Goal: Task Accomplishment & Management: Manage account settings

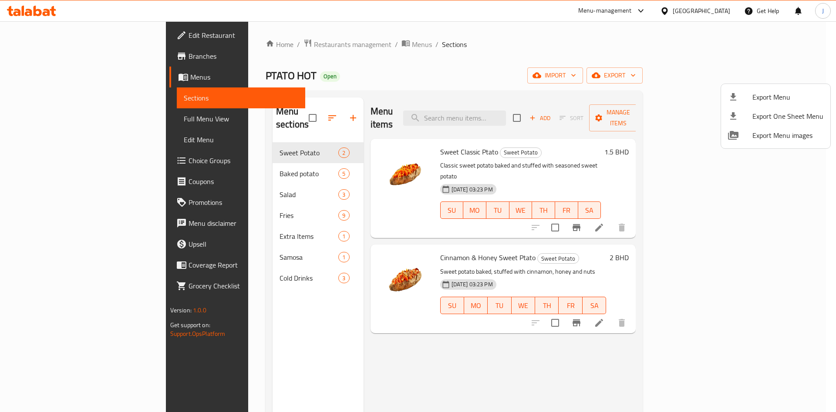
drag, startPoint x: 496, startPoint y: 53, endPoint x: 520, endPoint y: 57, distance: 24.2
click at [497, 54] on div at bounding box center [418, 206] width 836 height 412
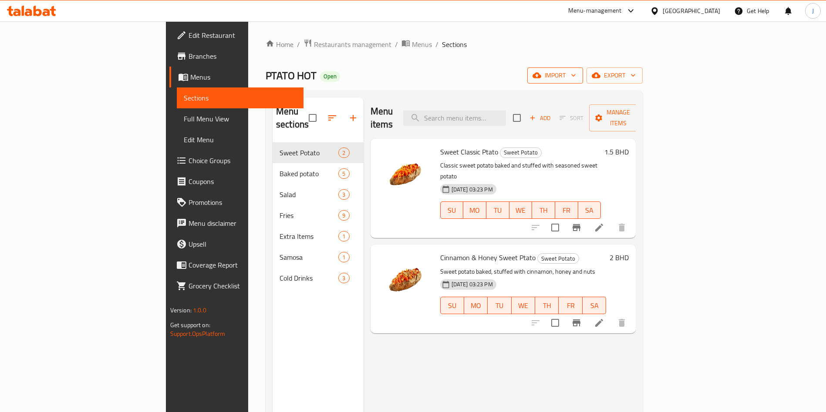
click at [576, 77] on span "import" at bounding box center [555, 75] width 42 height 11
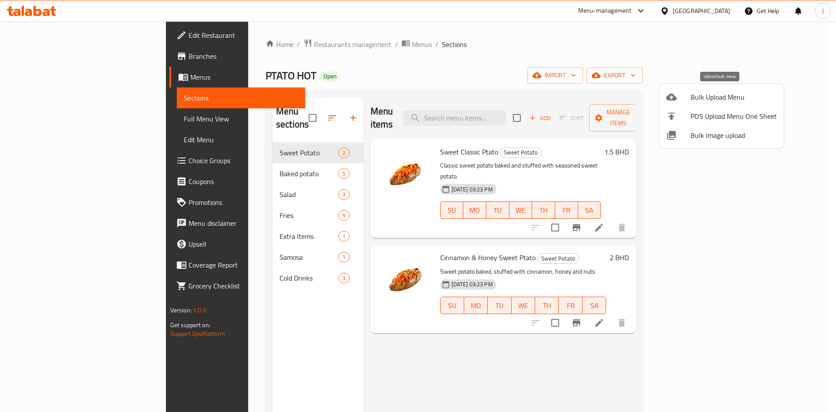
click at [706, 104] on li "Bulk Upload Menu" at bounding box center [721, 96] width 125 height 19
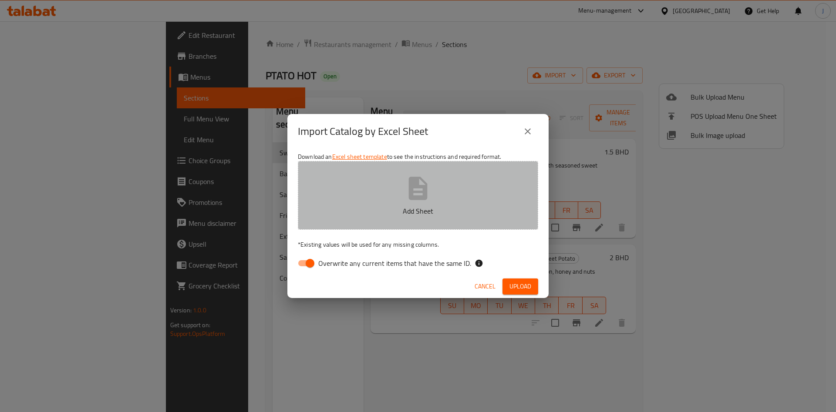
click at [422, 195] on icon "button" at bounding box center [418, 189] width 28 height 28
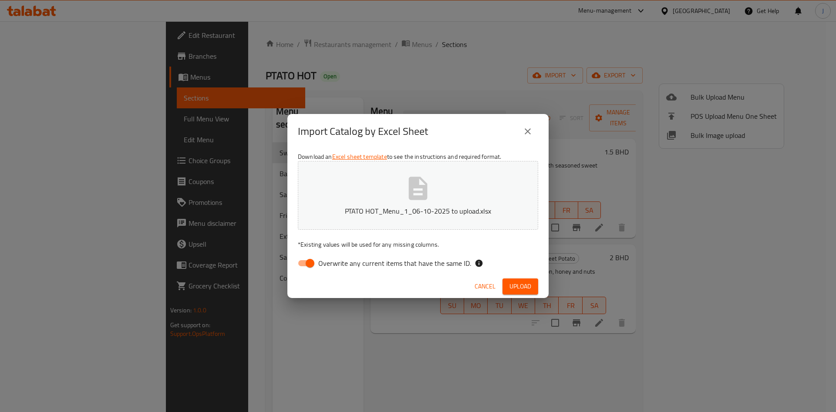
click at [517, 286] on span "Upload" at bounding box center [520, 286] width 22 height 11
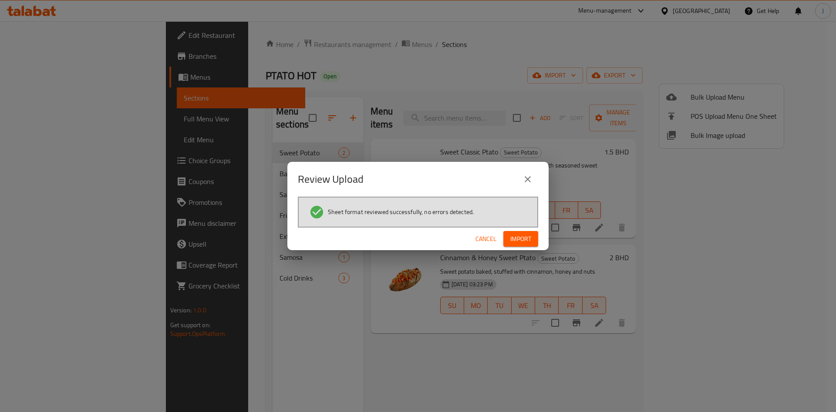
click at [524, 242] on span "Import" at bounding box center [520, 239] width 21 height 11
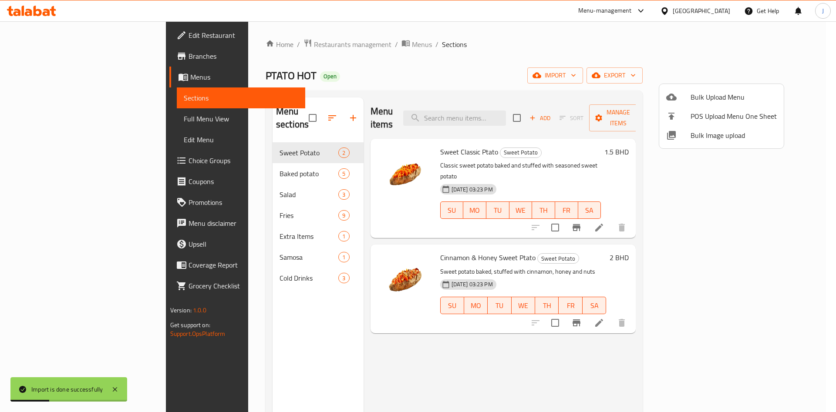
click at [59, 141] on div at bounding box center [418, 206] width 836 height 412
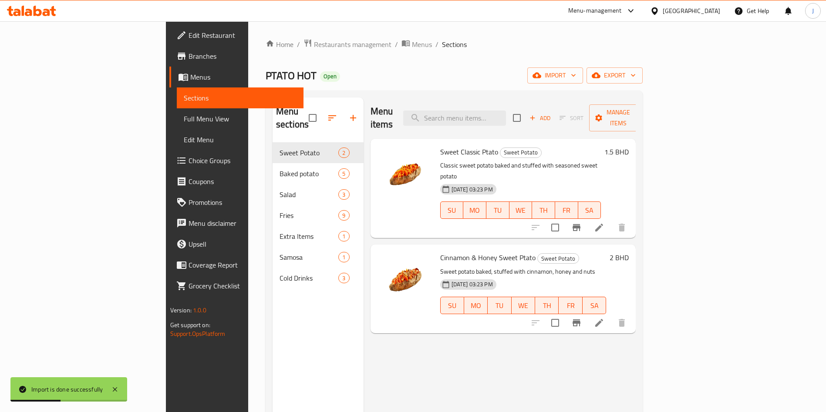
click at [184, 141] on span "Edit Menu" at bounding box center [240, 140] width 113 height 10
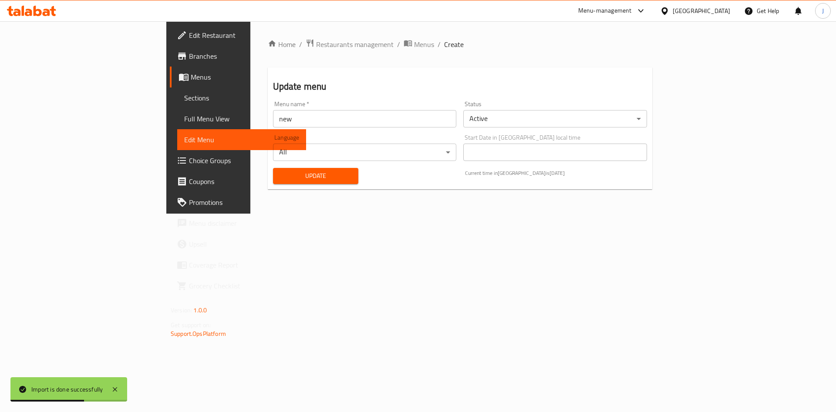
click at [280, 178] on span "Update" at bounding box center [316, 176] width 72 height 11
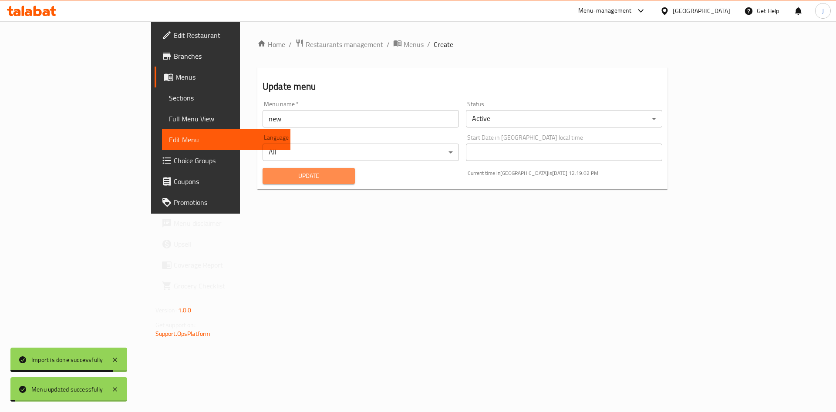
click at [269, 178] on span "Update" at bounding box center [308, 176] width 78 height 11
